Goal: Transaction & Acquisition: Purchase product/service

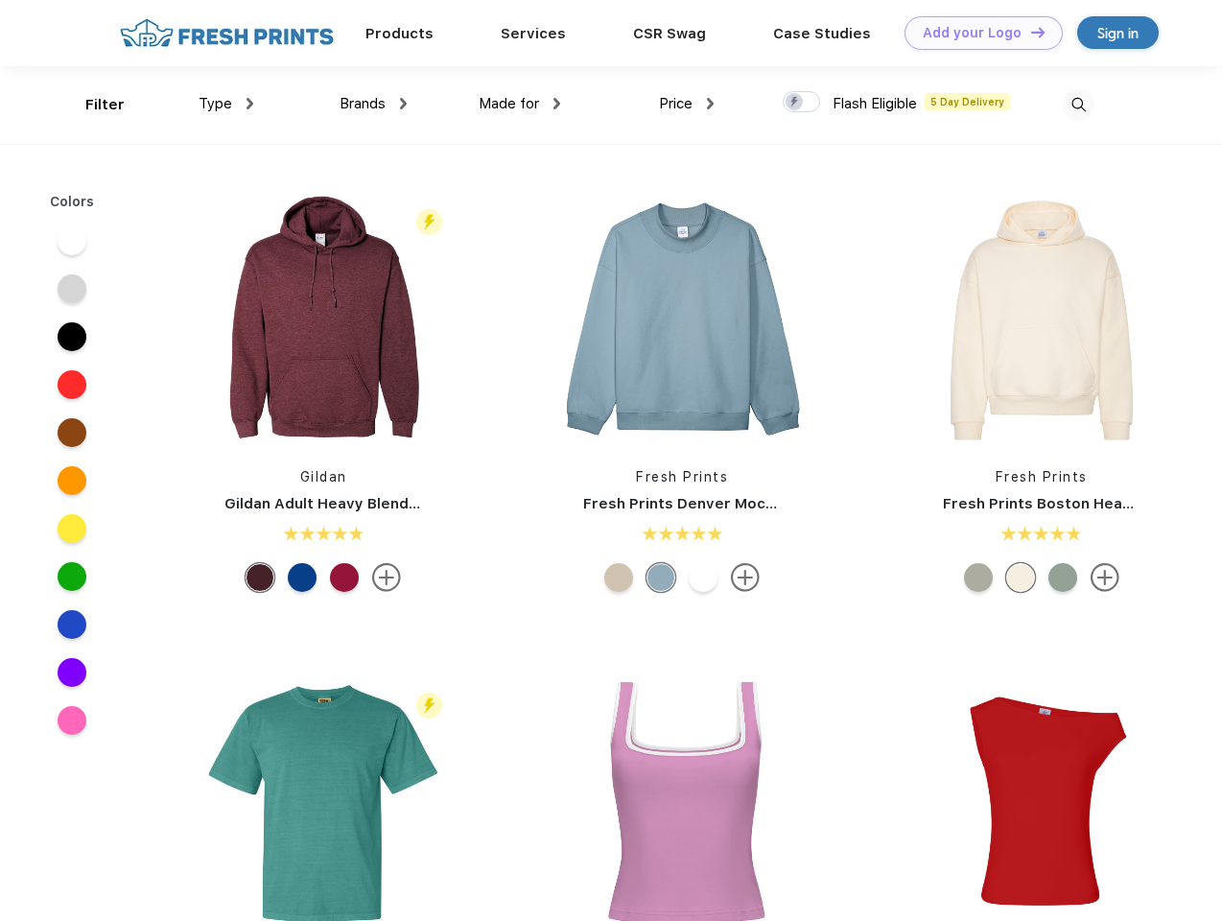
scroll to position [1, 0]
click at [976, 33] on link "Add your Logo Design Tool" at bounding box center [983, 33] width 158 height 34
click at [0, 0] on div "Design Tool" at bounding box center [0, 0] width 0 height 0
click at [1029, 32] on link "Add your Logo Design Tool" at bounding box center [983, 33] width 158 height 34
click at [92, 105] on div "Filter" at bounding box center [104, 105] width 39 height 22
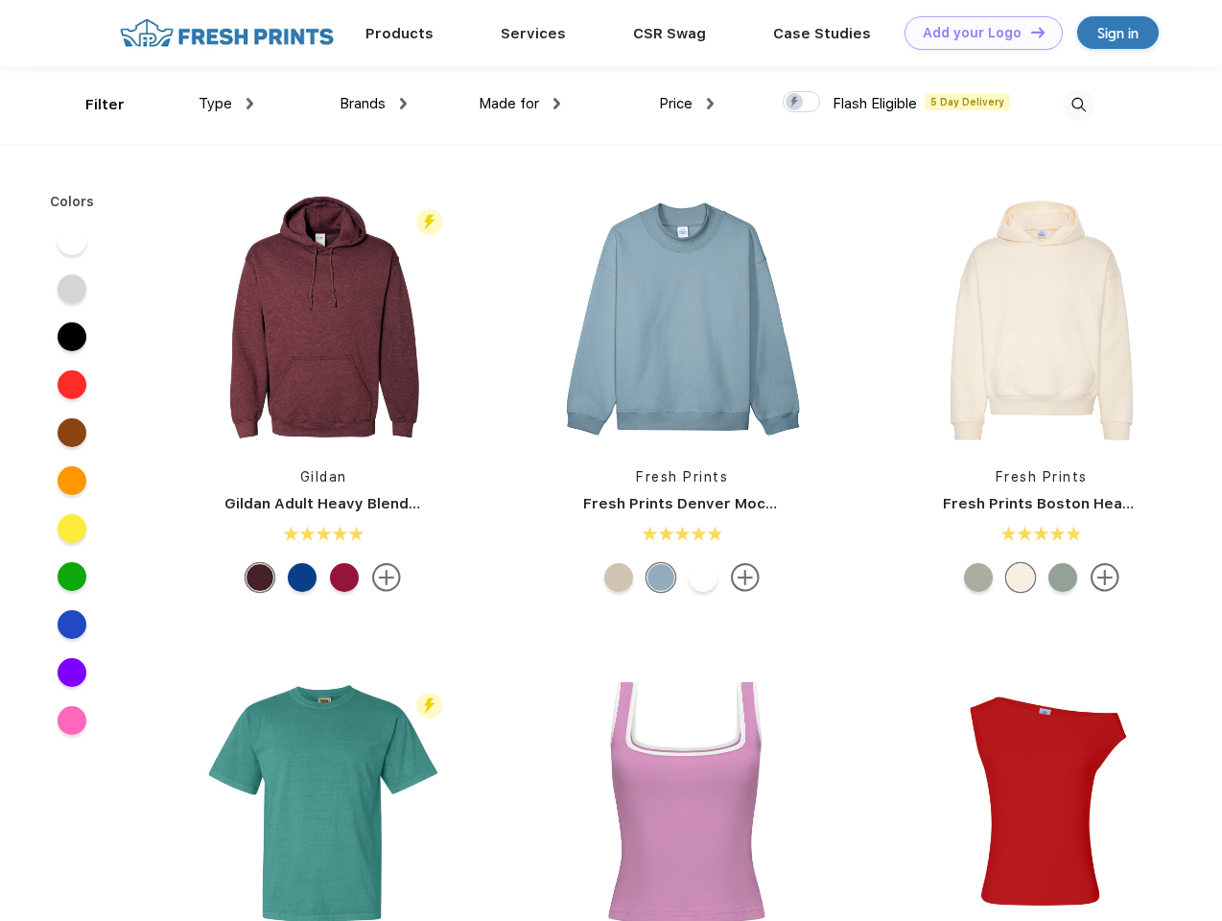
click at [226, 104] on span "Type" at bounding box center [216, 103] width 34 height 17
click at [373, 104] on span "Brands" at bounding box center [363, 103] width 46 height 17
click at [520, 104] on span "Made for" at bounding box center [509, 103] width 60 height 17
click at [687, 104] on span "Price" at bounding box center [676, 103] width 34 height 17
click at [802, 103] on div at bounding box center [801, 101] width 37 height 21
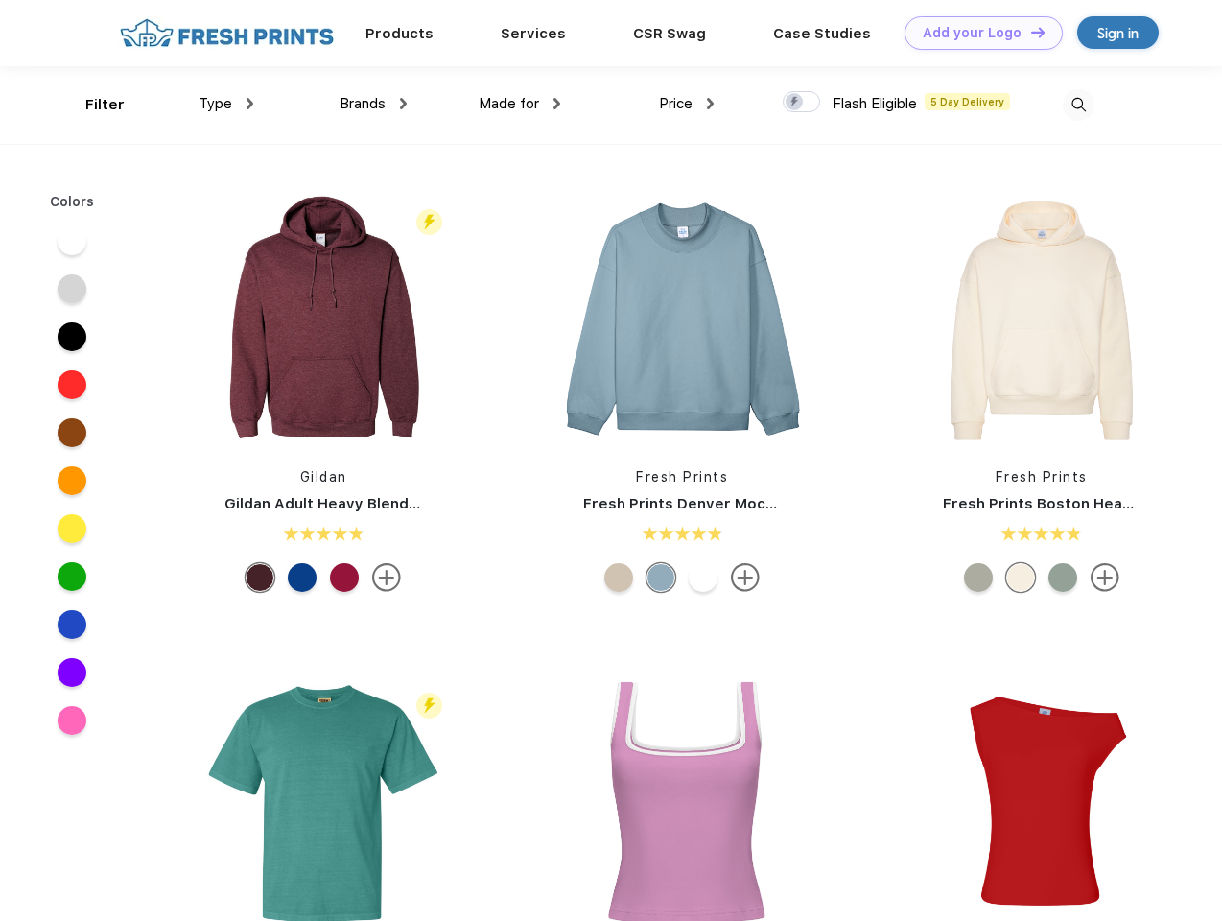
click at [795, 103] on input "checkbox" at bounding box center [789, 96] width 12 height 12
click at [1078, 105] on img at bounding box center [1079, 105] width 32 height 32
